Goal: Obtain resource: Obtain resource

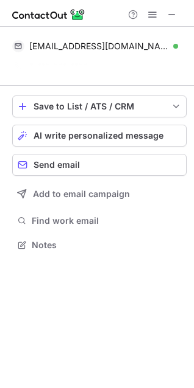
scroll to position [217, 194]
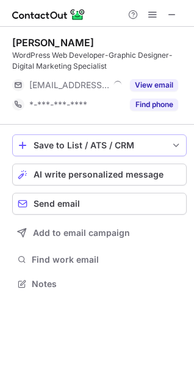
scroll to position [275, 194]
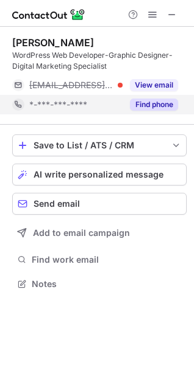
click at [160, 102] on button "Find phone" at bounding box center [154, 105] width 48 height 12
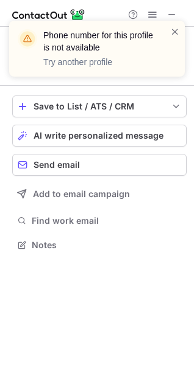
scroll to position [236, 194]
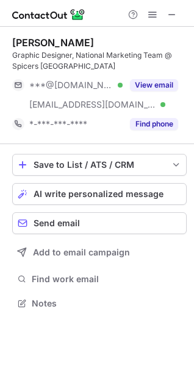
scroll to position [295, 194]
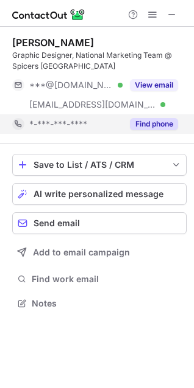
click at [155, 120] on button "Find phone" at bounding box center [154, 124] width 48 height 12
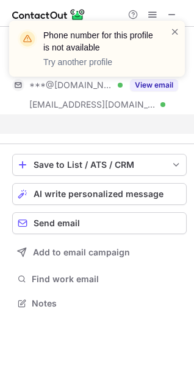
scroll to position [275, 194]
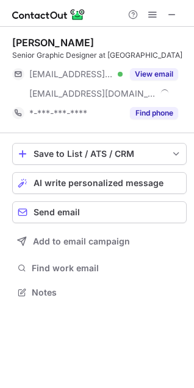
scroll to position [284, 194]
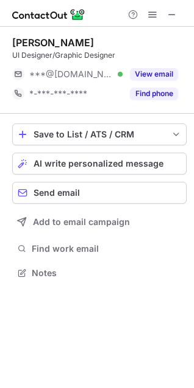
scroll to position [265, 194]
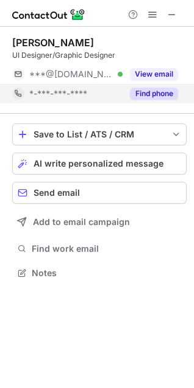
click at [141, 94] on button "Find phone" at bounding box center [154, 94] width 48 height 12
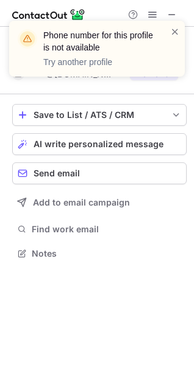
scroll to position [245, 194]
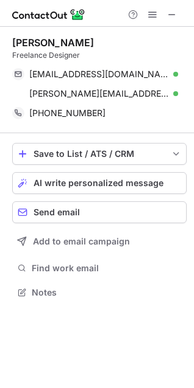
scroll to position [284, 194]
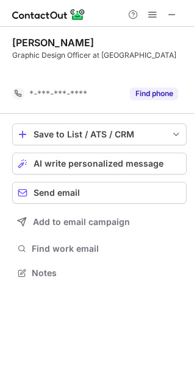
scroll to position [245, 194]
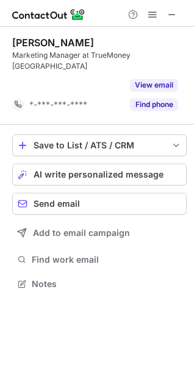
scroll to position [245, 194]
